Goal: Information Seeking & Learning: Learn about a topic

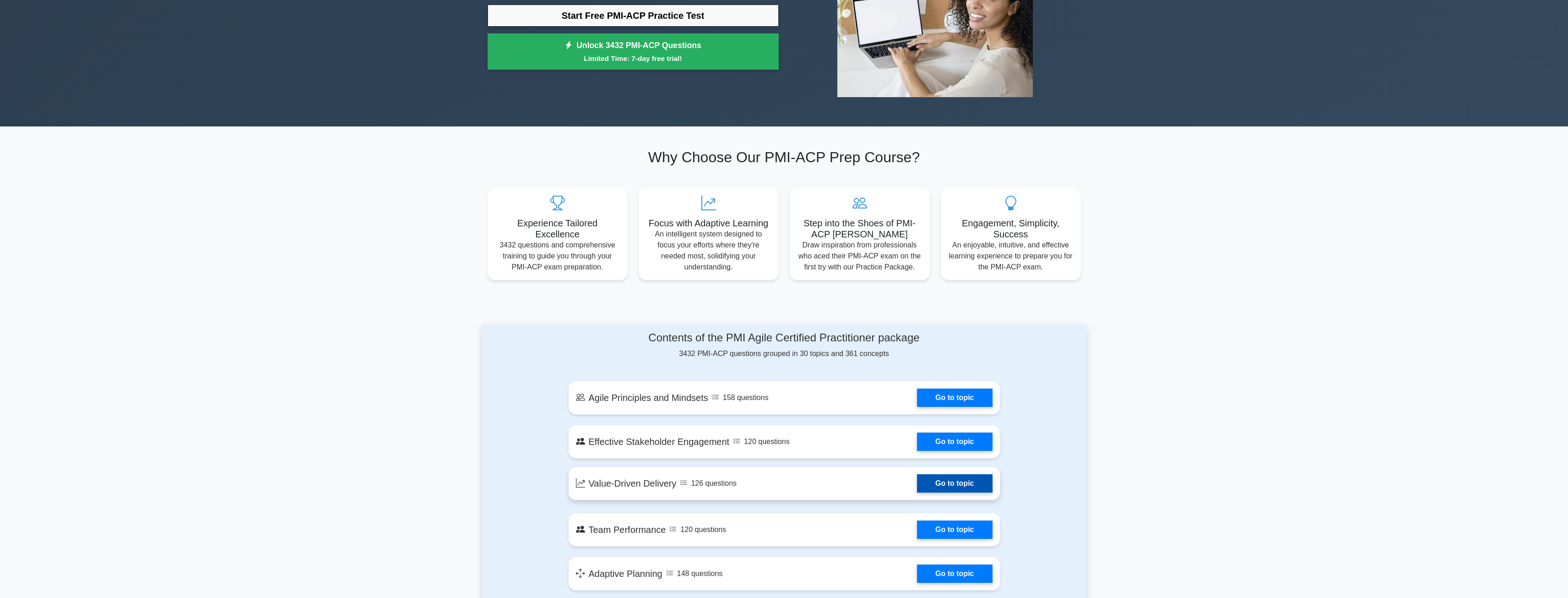
scroll to position [137, 0]
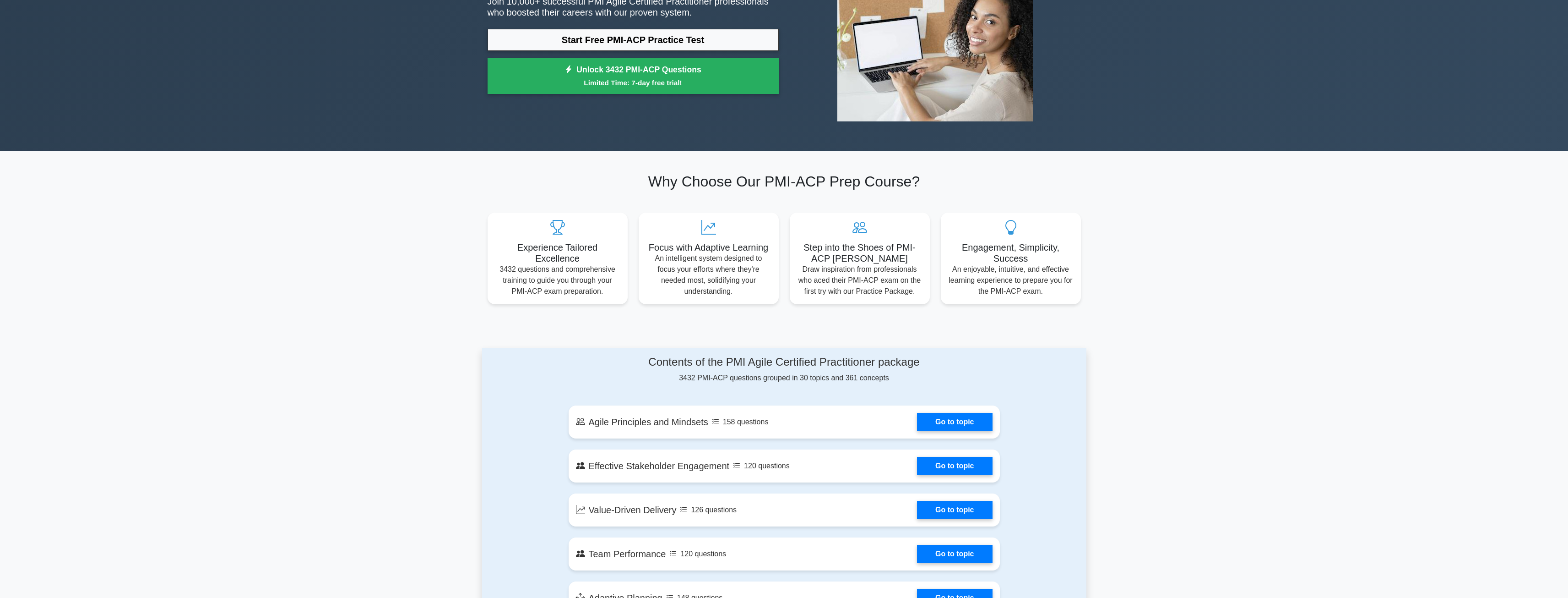
click at [628, 27] on div "Ace Your PMI-ACP Exam with Confidence Join 10,000+ successful PMI Agile Certifi…" at bounding box center [633, 22] width 302 height 155
click at [629, 36] on link "Start Free PMI-ACP Practice Test" at bounding box center [633, 39] width 291 height 22
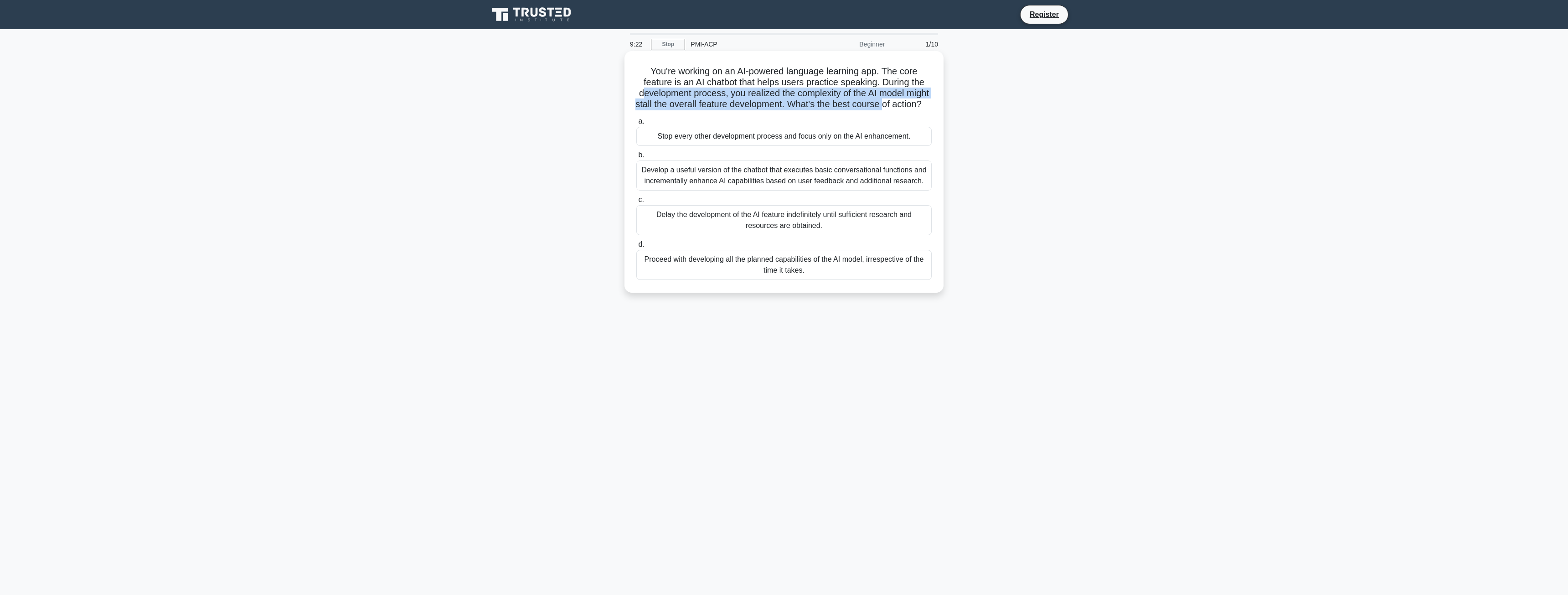
drag, startPoint x: 651, startPoint y: 94, endPoint x: 920, endPoint y: 103, distance: 269.2
click at [920, 103] on h5 "You're working on an AI-powered language learning app. The core feature is an A…" at bounding box center [784, 87] width 297 height 44
drag, startPoint x: 713, startPoint y: 182, endPoint x: 784, endPoint y: 191, distance: 71.6
click at [784, 191] on div "Develop a useful version of the chatbot that executes basic conversational func…" at bounding box center [784, 176] width 296 height 30
click at [726, 146] on div "Stop every other development process and focus only on the AI enhancement." at bounding box center [784, 136] width 296 height 19
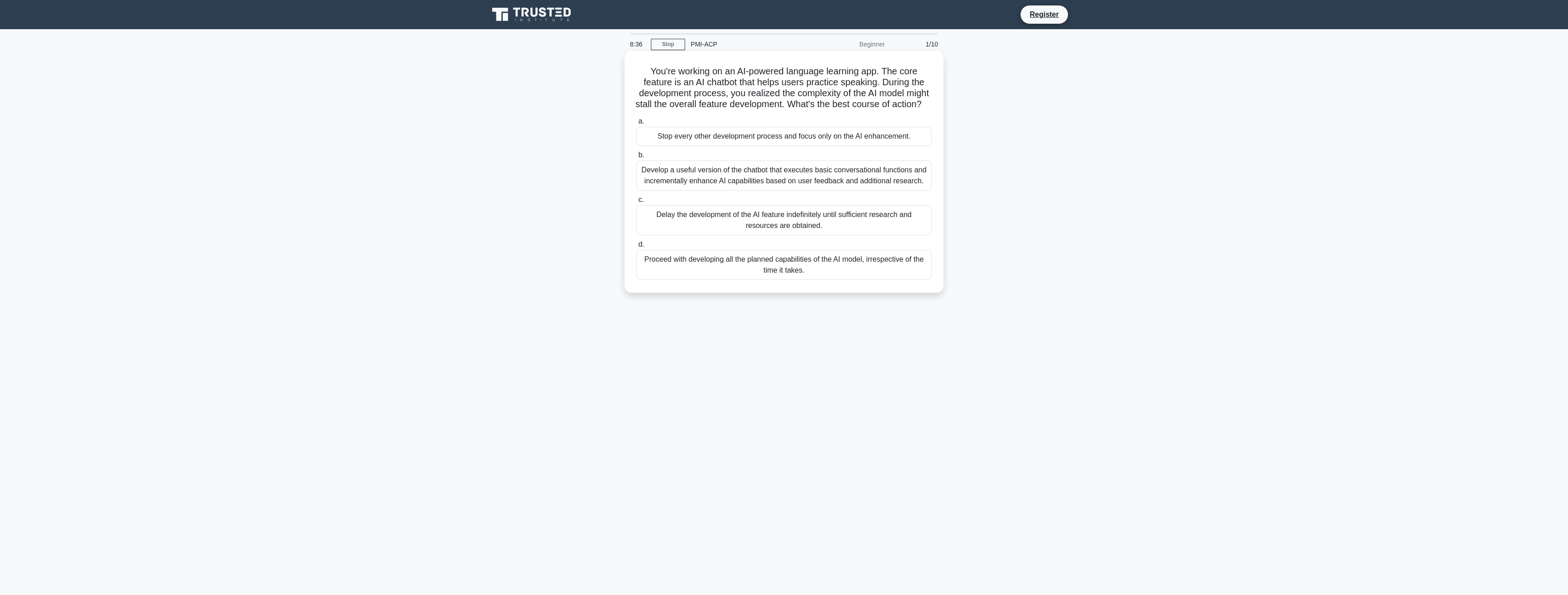
click at [637, 124] on input "a. Stop every other development process and focus only on the AI enhancement." at bounding box center [637, 121] width 0 height 6
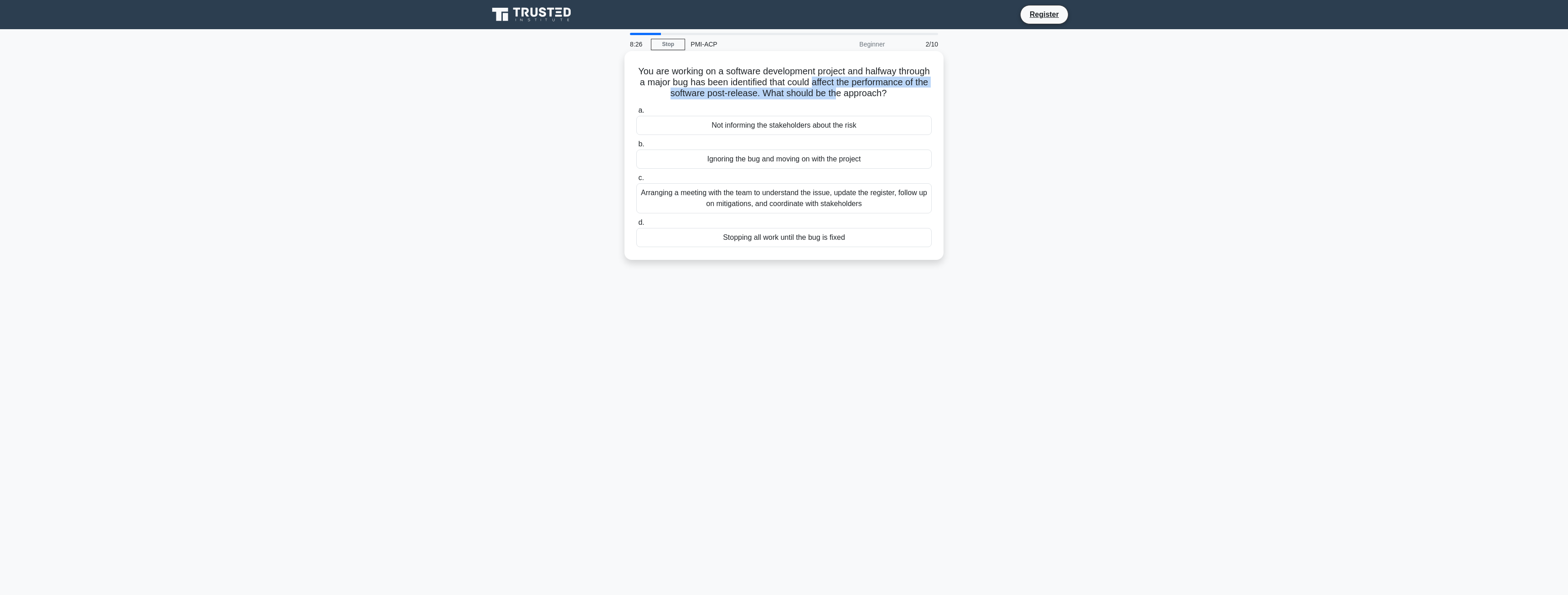
drag, startPoint x: 873, startPoint y: 82, endPoint x: 907, endPoint y: 97, distance: 37.2
click at [907, 97] on h5 "You are working on a software development project and halfway through a major b…" at bounding box center [784, 82] width 297 height 34
click at [907, 100] on h5 "You are working on a software development project and halfway through a major b…" at bounding box center [784, 82] width 297 height 34
click at [845, 206] on div "Arranging a meeting with the team to understand the issue, update the register,…" at bounding box center [784, 198] width 296 height 30
click at [637, 181] on input "c. Arranging a meeting with the team to understand the issue, update the regist…" at bounding box center [637, 178] width 0 height 6
